Goal: Use online tool/utility: Use online tool/utility

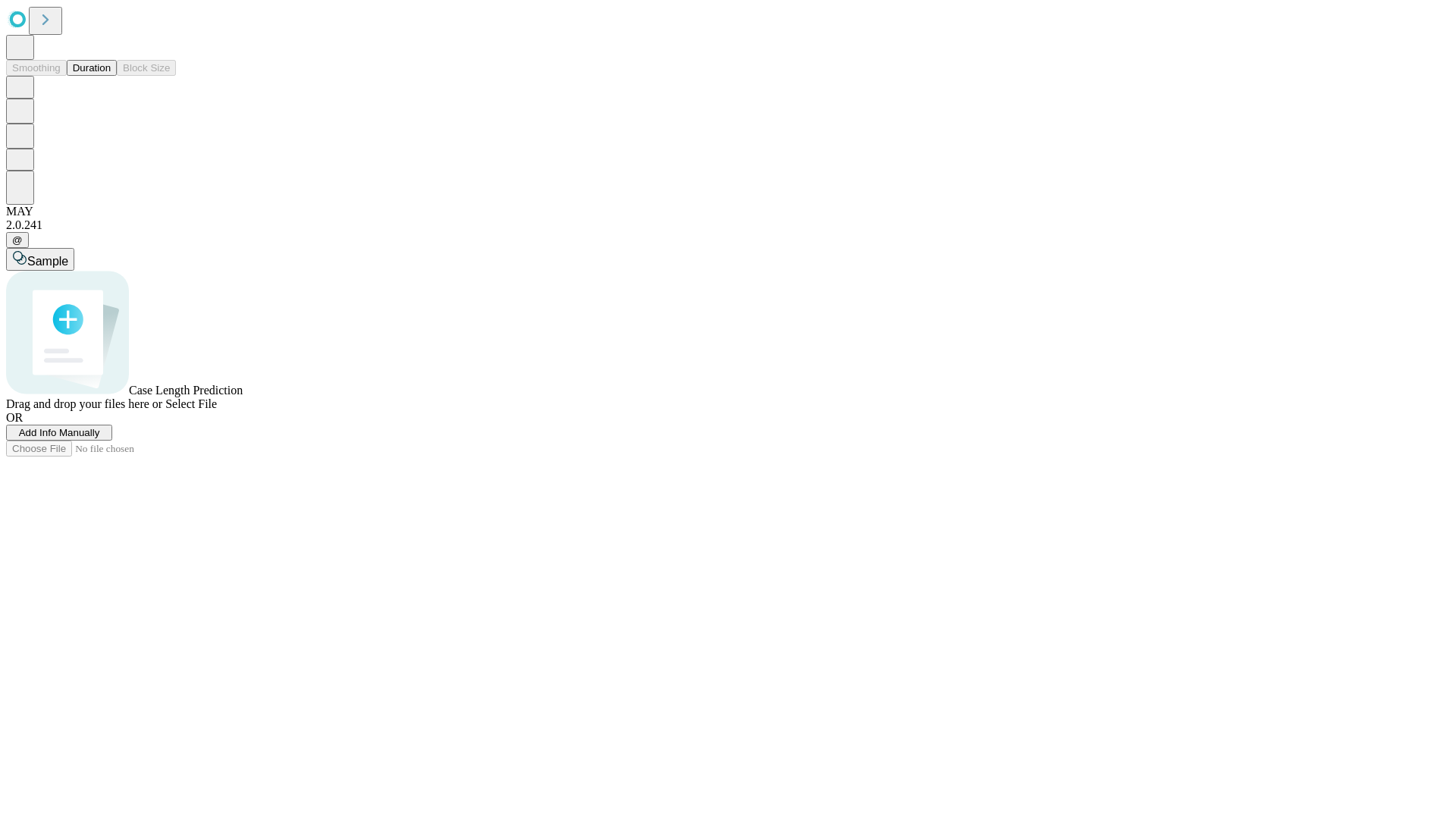
click at [111, 76] on button "Duration" at bounding box center [91, 68] width 51 height 16
click at [100, 438] on span "Add Info Manually" at bounding box center [59, 432] width 81 height 11
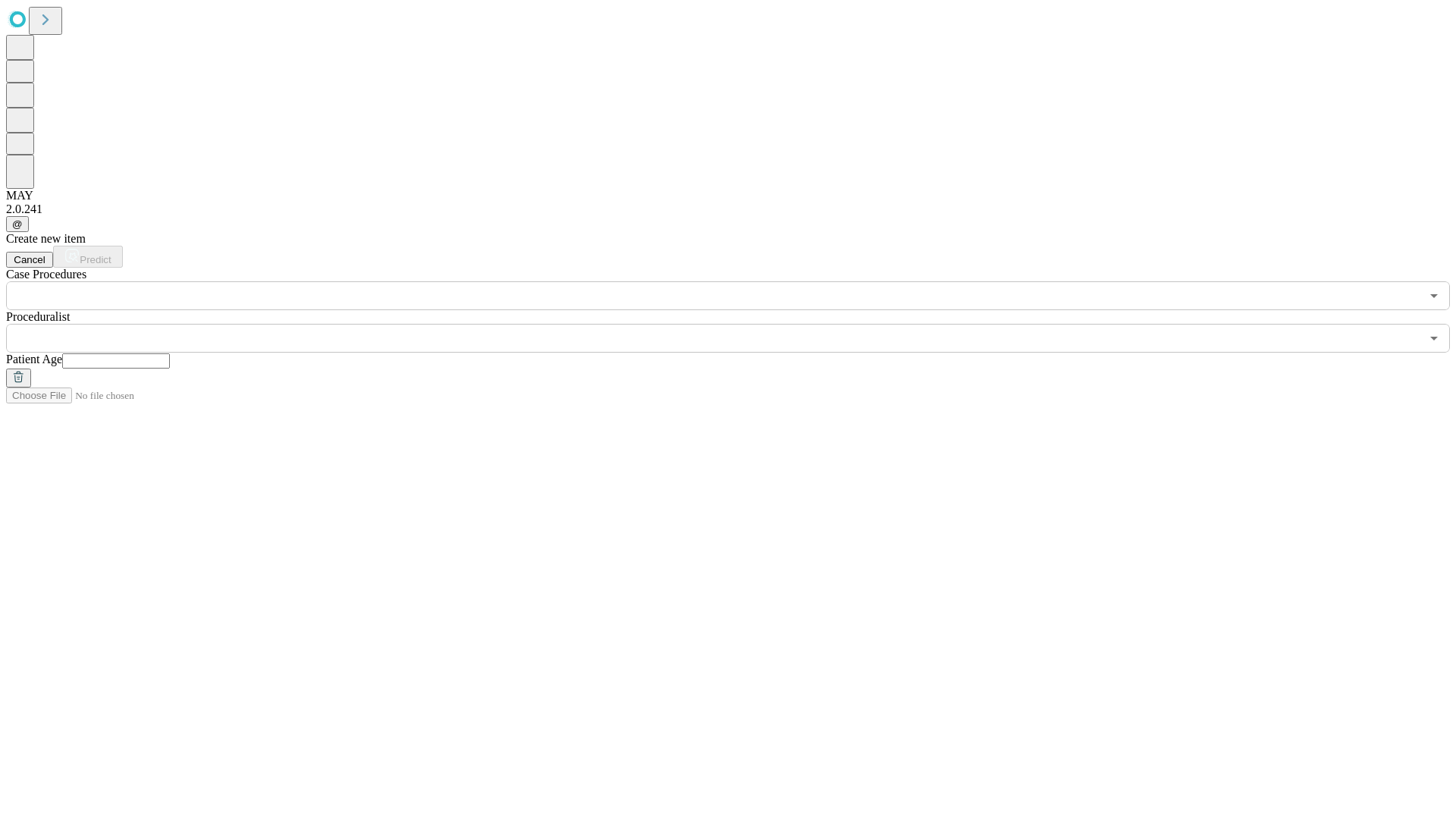
click at [170, 353] on input "text" at bounding box center [115, 361] width 108 height 15
type input "**"
click at [738, 324] on input "text" at bounding box center [713, 338] width 1414 height 29
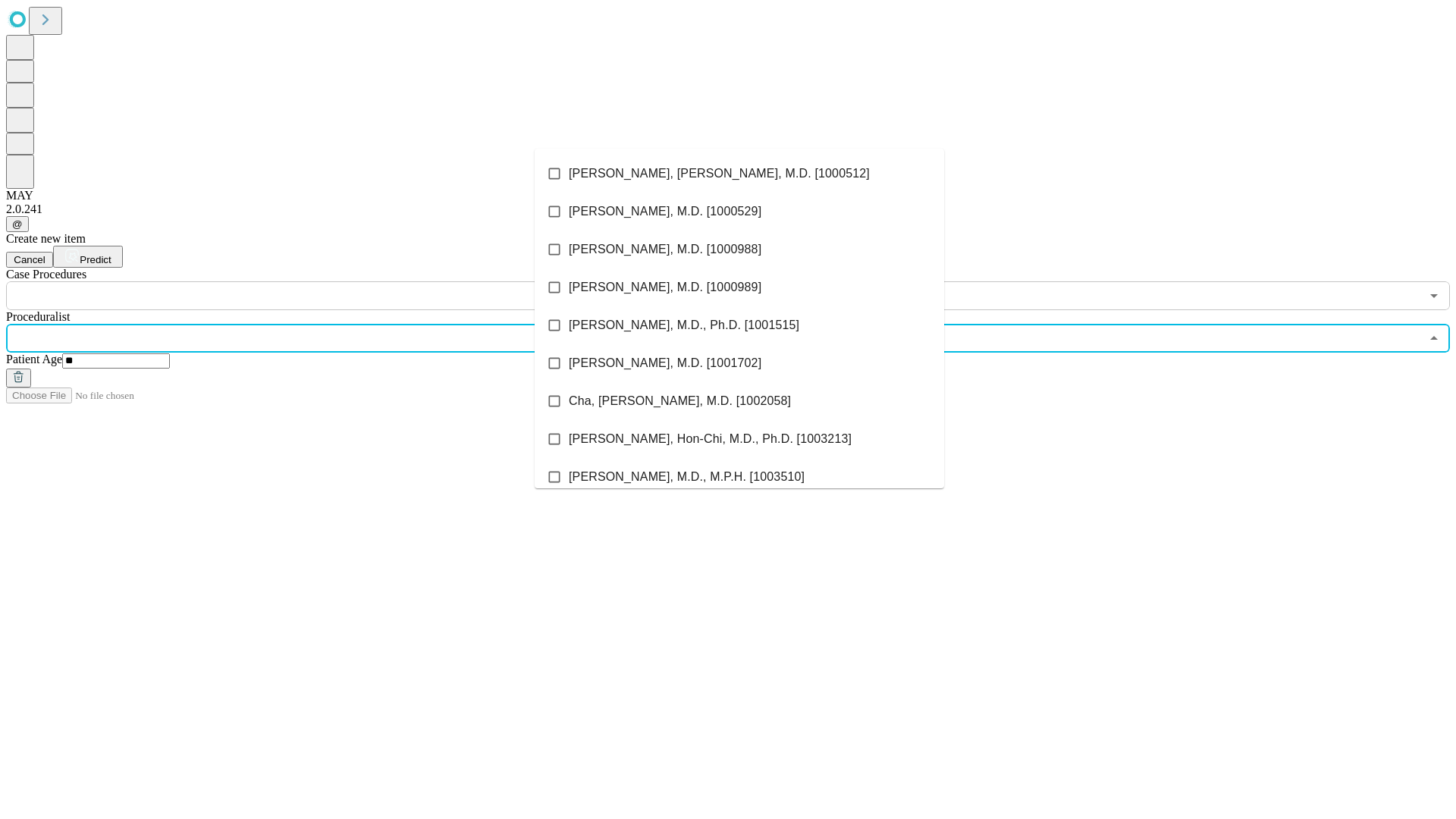
click at [739, 173] on li "[PERSON_NAME], [PERSON_NAME], M.D. [1000512]" at bounding box center [739, 173] width 410 height 38
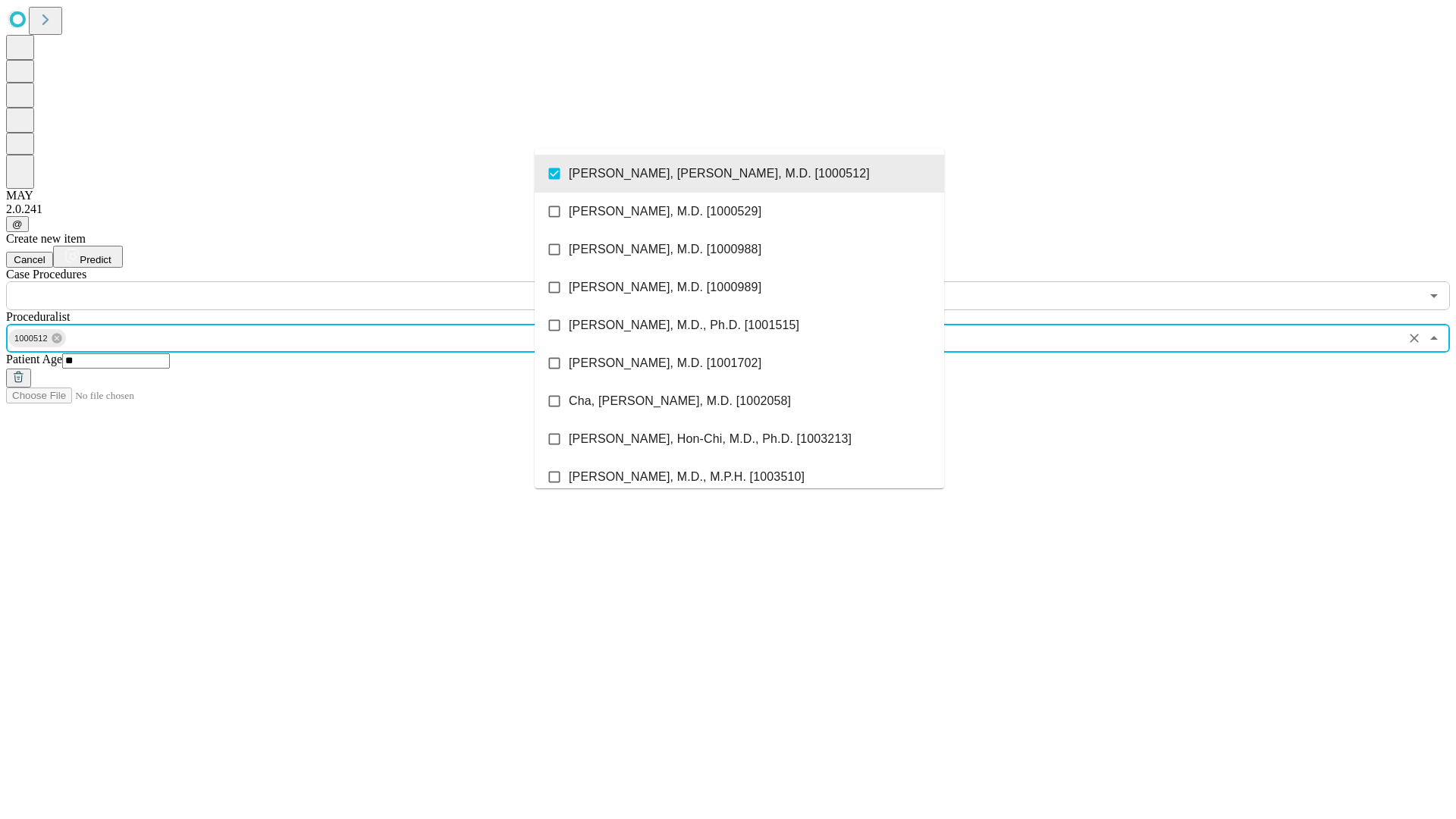
click at [318, 281] on input "text" at bounding box center [713, 295] width 1414 height 29
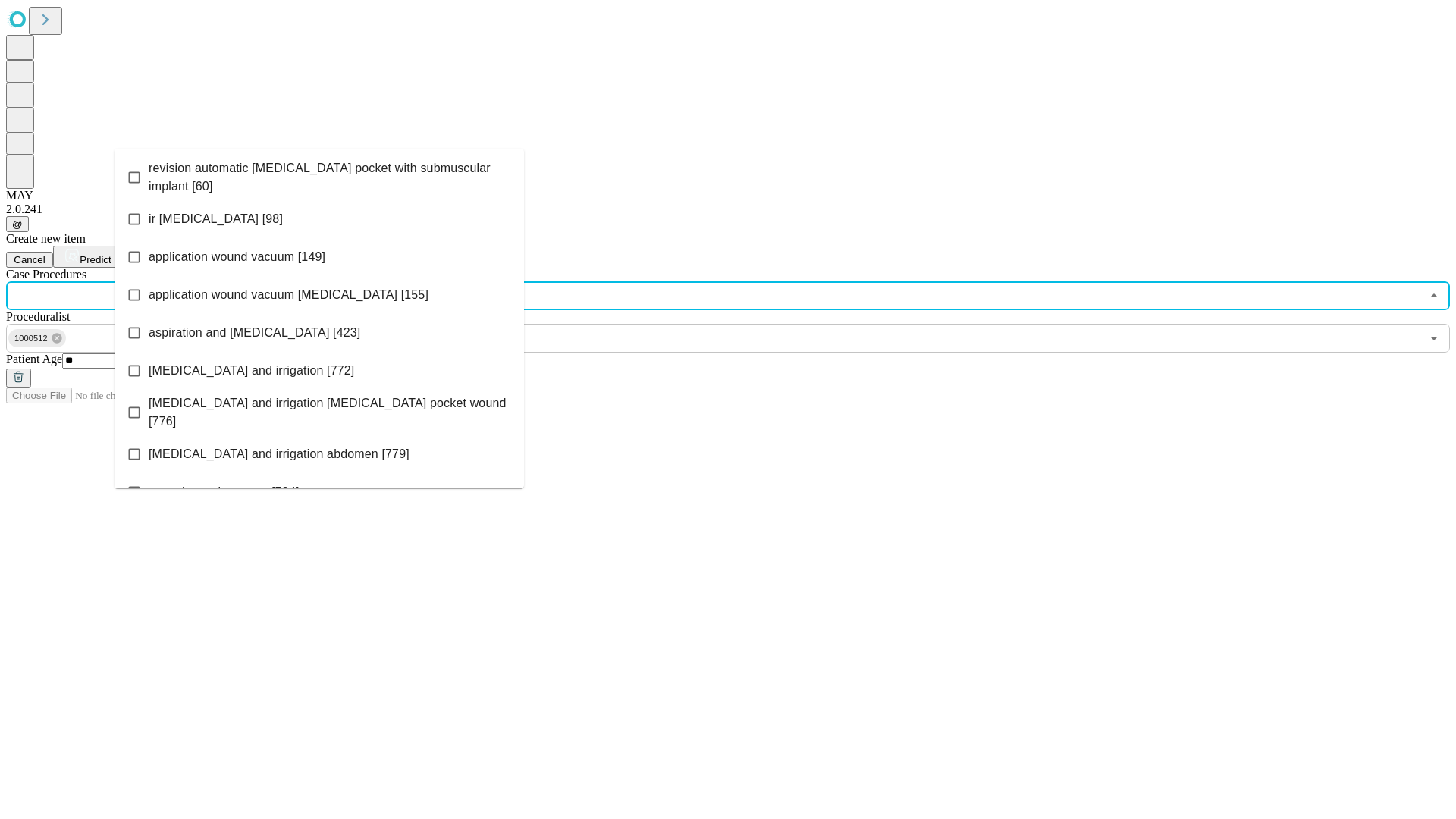
click at [319, 173] on span "revision automatic [MEDICAL_DATA] pocket with submuscular implant [60]" at bounding box center [330, 177] width 363 height 36
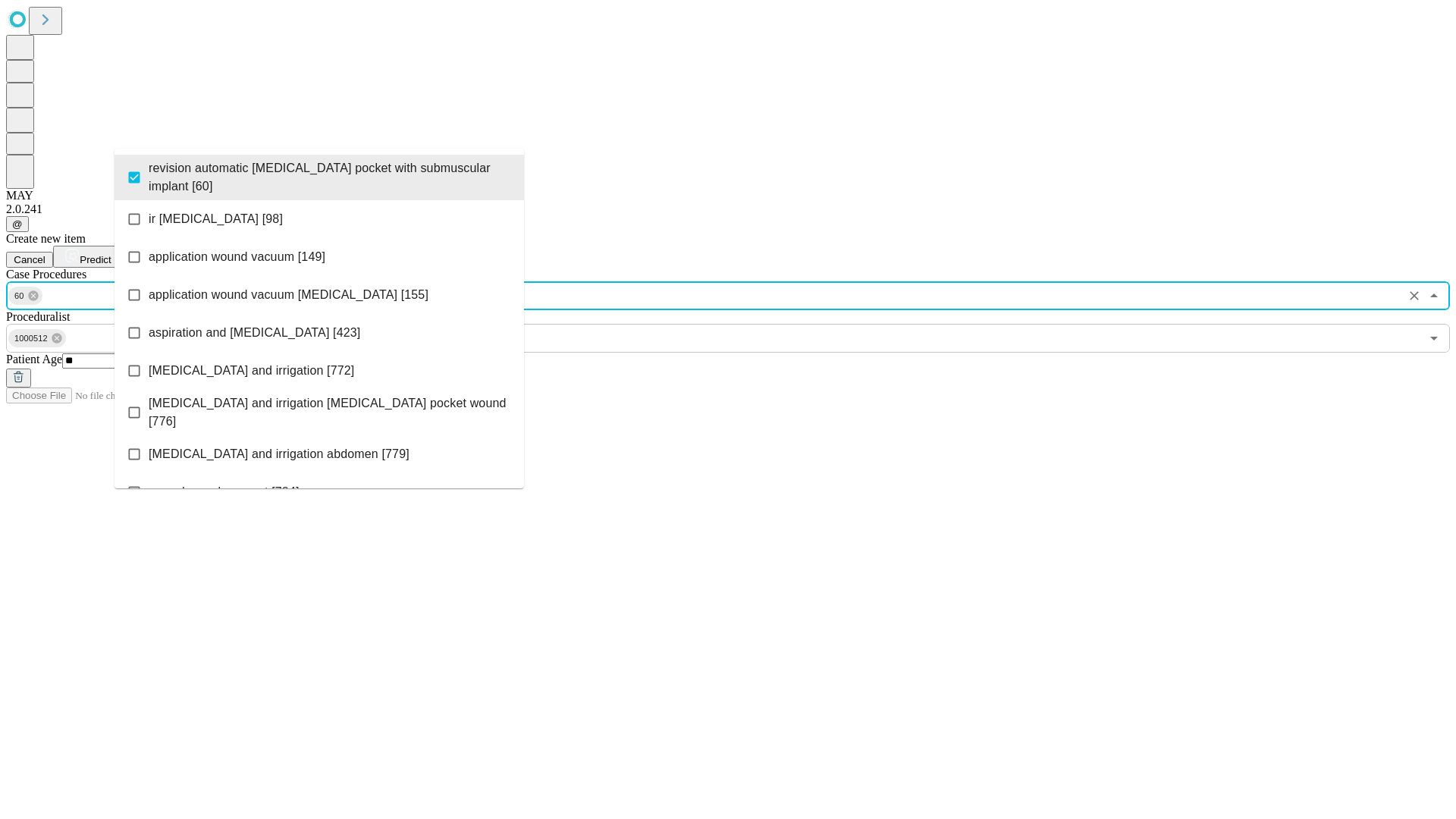
click at [111, 254] on span "Predict" at bounding box center [95, 260] width 31 height 11
